Goal: Task Accomplishment & Management: Use online tool/utility

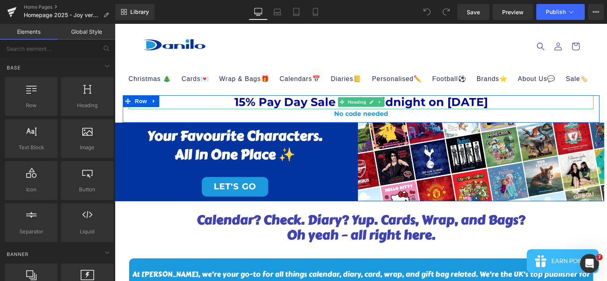
click at [189, 100] on h1 "15% Pay Day Sale until midnight on [DATE]" at bounding box center [361, 102] width 465 height 14
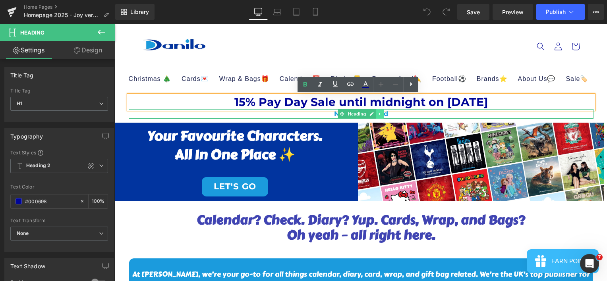
click at [376, 116] on link at bounding box center [380, 114] width 8 height 10
click at [380, 116] on link at bounding box center [384, 114] width 8 height 10
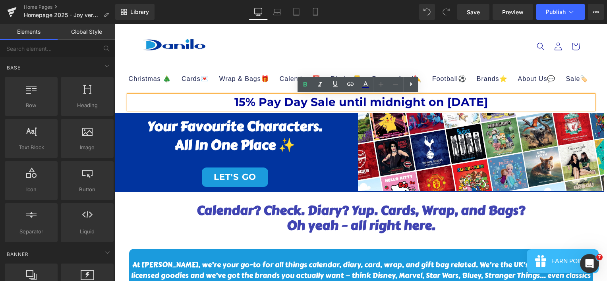
click at [399, 102] on h1 "15% Pay Day Sale until midnight on [DATE]" at bounding box center [361, 102] width 465 height 14
click at [456, 59] on header "Christmas 🎄 Advent Calendars Advent Calendars Bluey Disney Frozen [PERSON_NAME]…" at bounding box center [361, 60] width 477 height 72
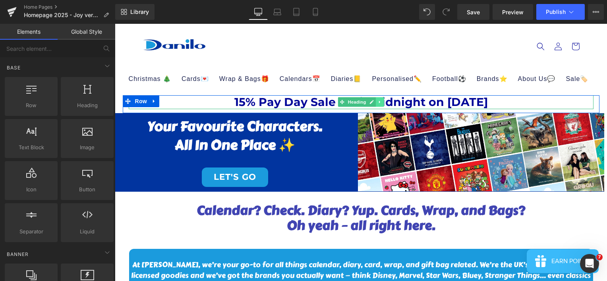
click at [378, 105] on link at bounding box center [380, 102] width 8 height 10
click at [382, 104] on icon at bounding box center [384, 102] width 4 height 4
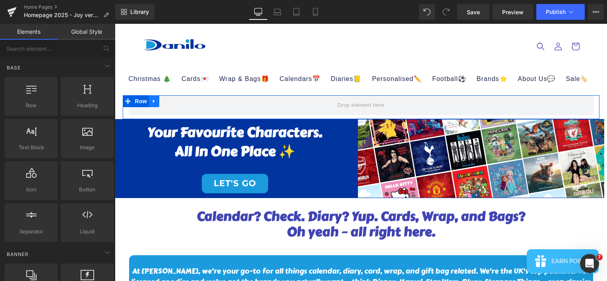
click at [151, 103] on icon at bounding box center [154, 102] width 6 height 6
click at [172, 102] on icon at bounding box center [175, 102] width 6 height 6
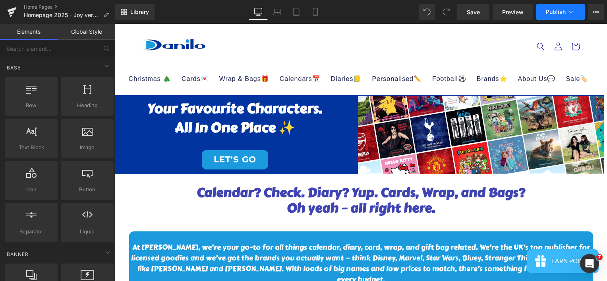
click at [552, 14] on span "Publish" at bounding box center [556, 12] width 20 height 6
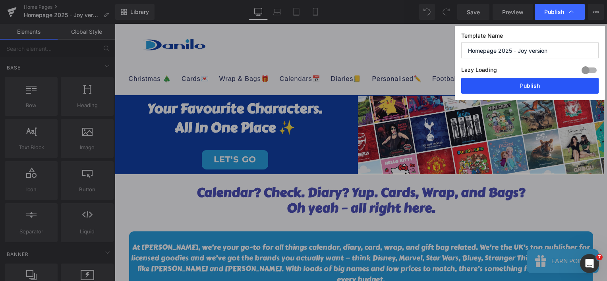
click at [547, 82] on button "Publish" at bounding box center [529, 86] width 137 height 16
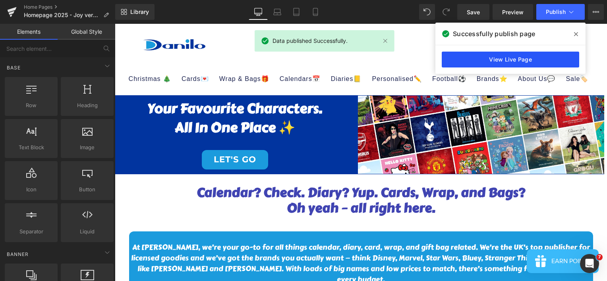
click at [491, 64] on link "View Live Page" at bounding box center [510, 60] width 137 height 16
